Goal: Information Seeking & Learning: Check status

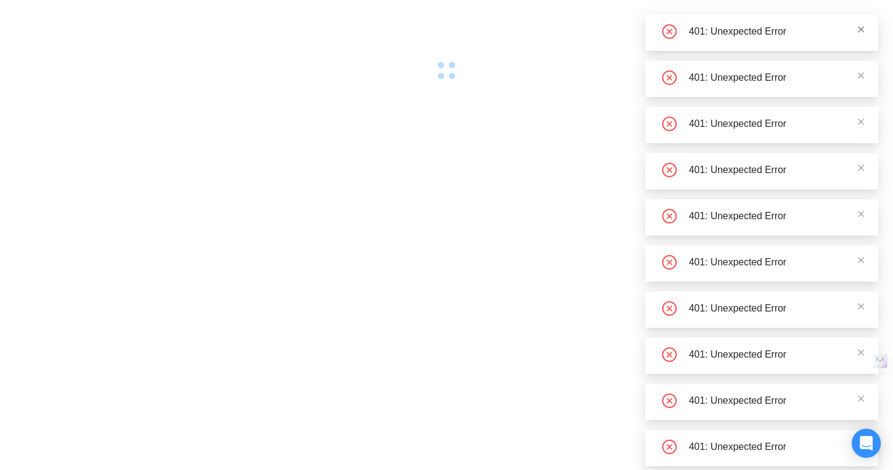
click at [858, 32] on icon "close" at bounding box center [861, 30] width 8 height 8
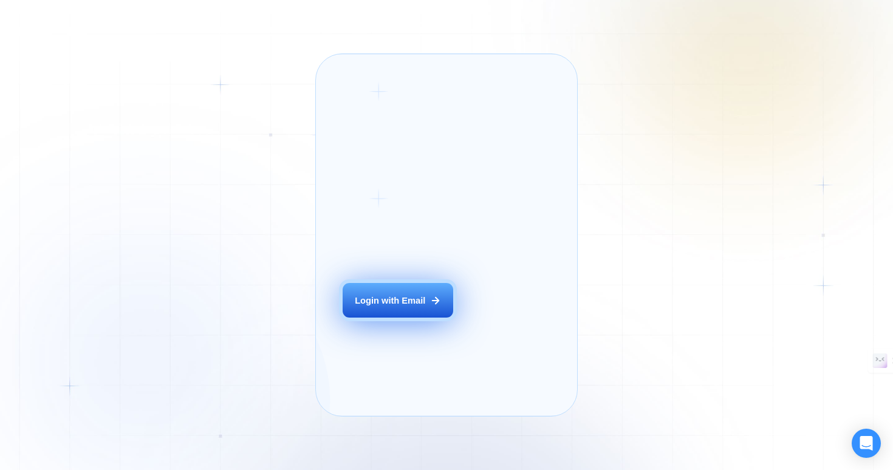
click at [384, 318] on button "Login with Email" at bounding box center [398, 300] width 111 height 35
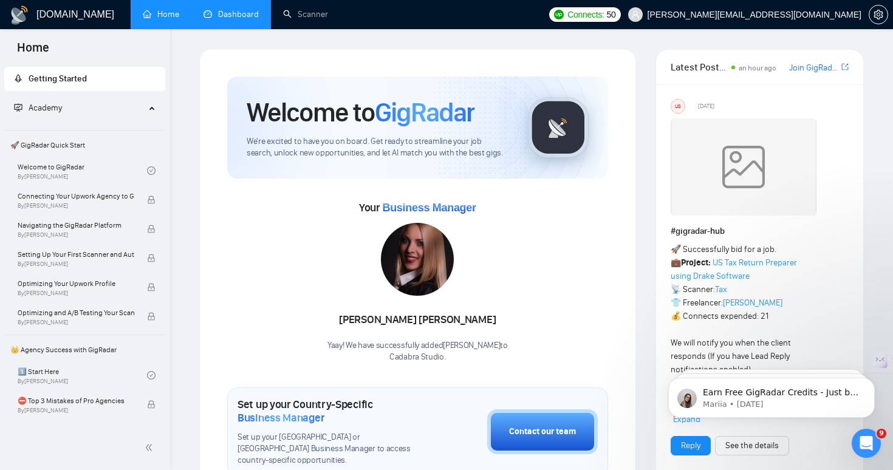
click at [239, 19] on link "Dashboard" at bounding box center [231, 14] width 55 height 10
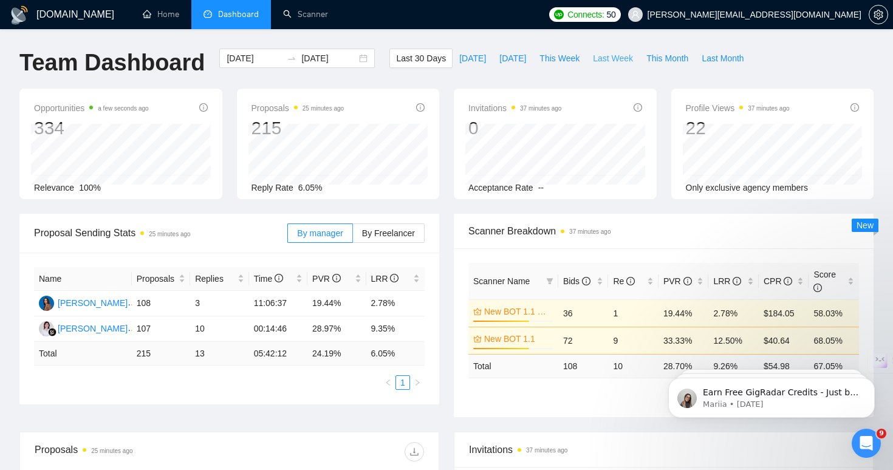
click at [617, 63] on span "Last Week" at bounding box center [613, 58] width 40 height 13
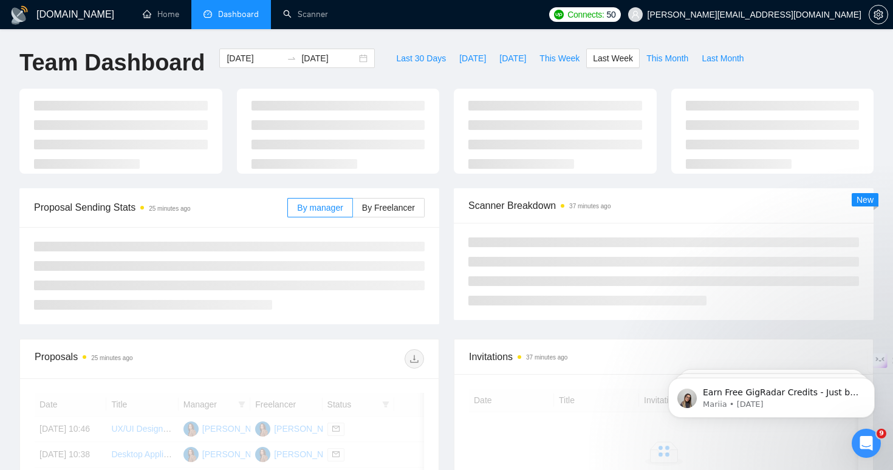
type input "2025-09-08"
type input "2025-09-14"
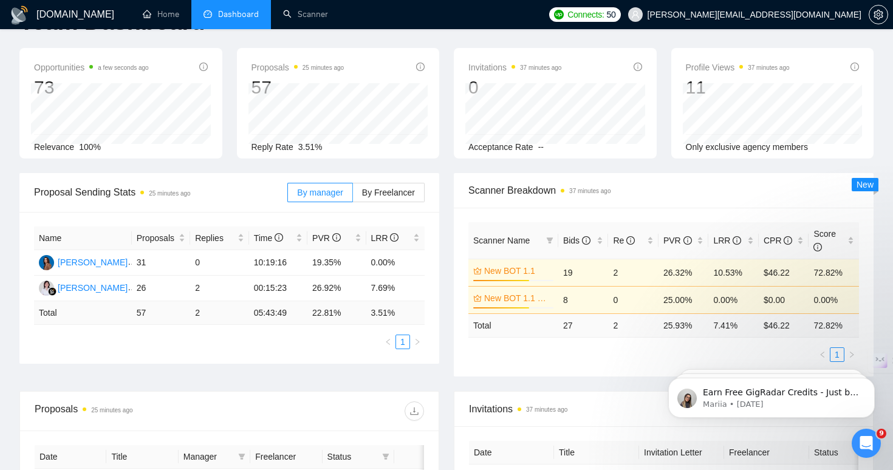
scroll to position [45, 0]
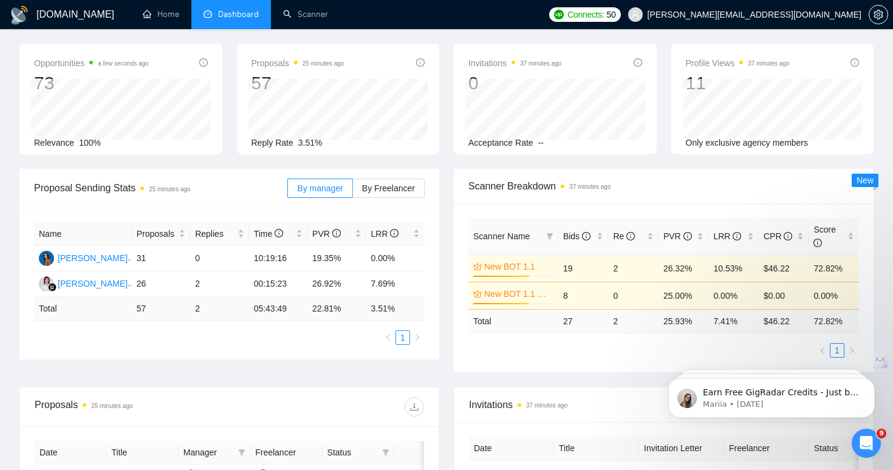
click at [671, 298] on td "25.00%" at bounding box center [684, 295] width 50 height 27
click at [727, 267] on td "10.53%" at bounding box center [734, 268] width 50 height 27
click at [678, 268] on td "26.32%" at bounding box center [684, 268] width 50 height 27
